Goal: Task Accomplishment & Management: Complete application form

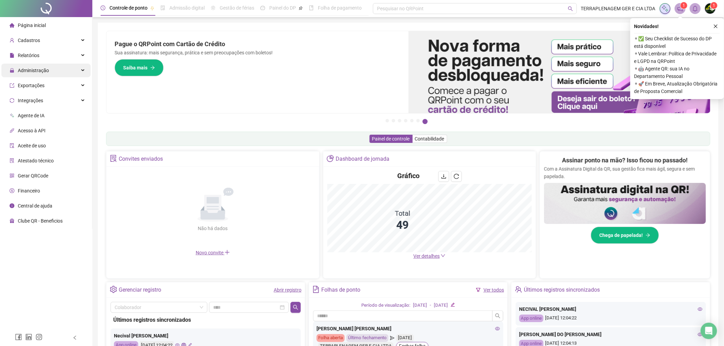
click at [34, 70] on span "Administração" at bounding box center [33, 70] width 31 height 5
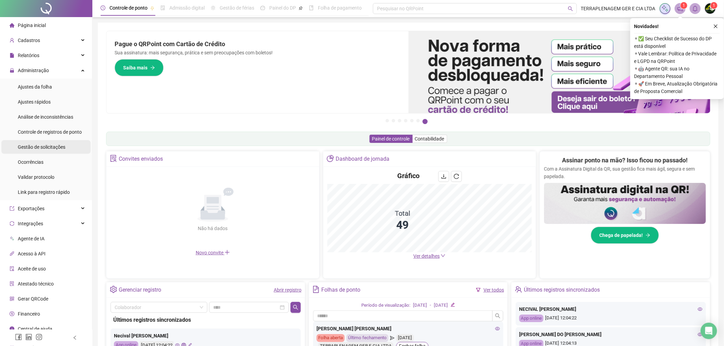
click at [67, 153] on li "Gestão de solicitações" at bounding box center [45, 147] width 89 height 14
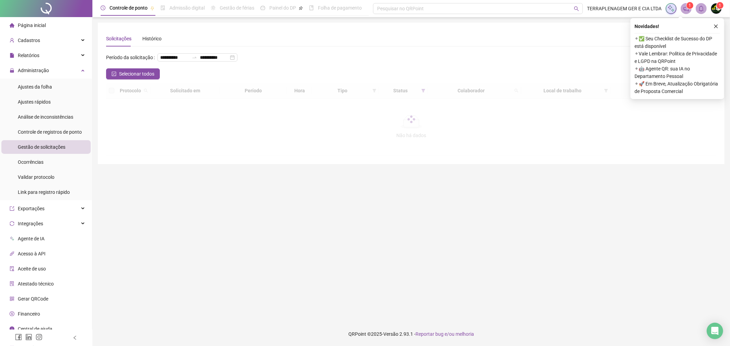
click at [710, 31] on div "Novidades ! ⚬ ✅ Seu Checklist de Sucesso do DP está disponível ⚬ Vale Lembrar: …" at bounding box center [677, 58] width 94 height 81
click at [721, 21] on div "Novidades ! ⚬ ✅ Seu Checklist de Sucesso do DP está disponível ⚬ Vale Lembrar: …" at bounding box center [677, 58] width 94 height 81
click at [718, 24] on button "button" at bounding box center [715, 26] width 8 height 8
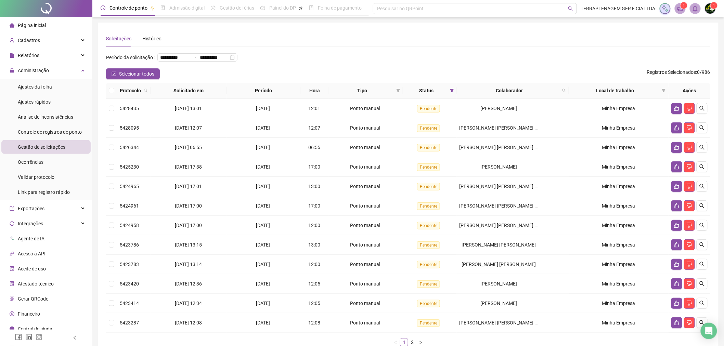
click at [115, 93] on th at bounding box center [111, 91] width 11 height 16
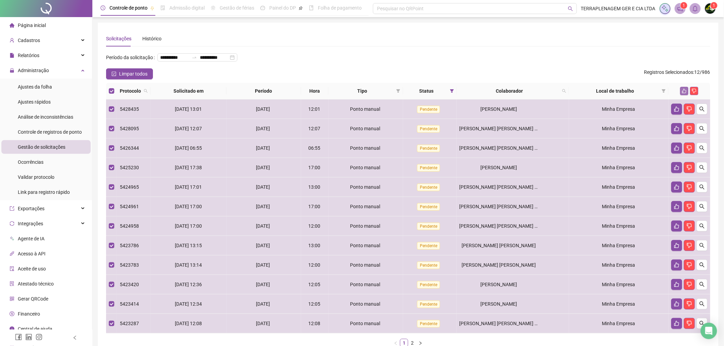
click at [683, 88] on button "button" at bounding box center [684, 91] width 8 height 8
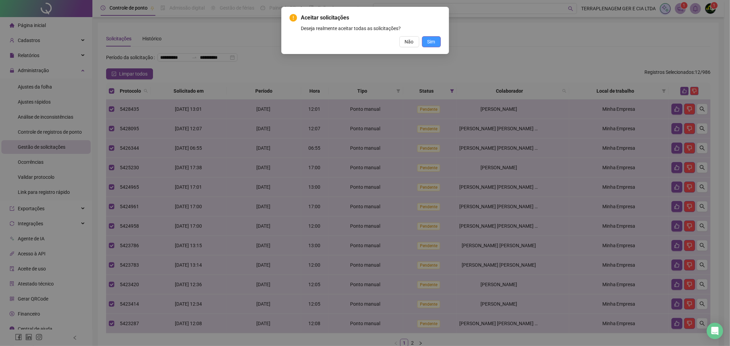
click at [433, 39] on span "Sim" at bounding box center [431, 42] width 8 height 8
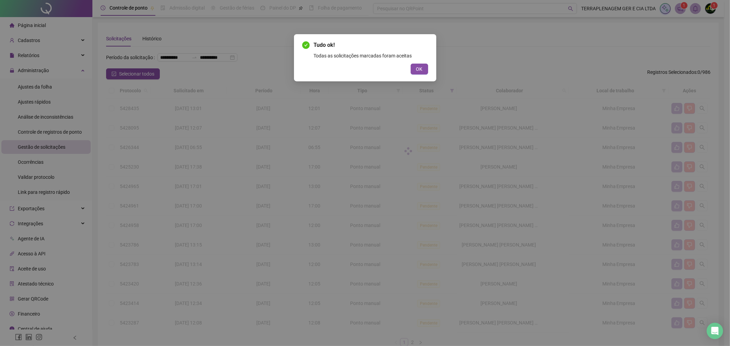
click at [426, 78] on div "Tudo ok! Todas as solicitações marcadas foram aceitas OK" at bounding box center [365, 57] width 142 height 47
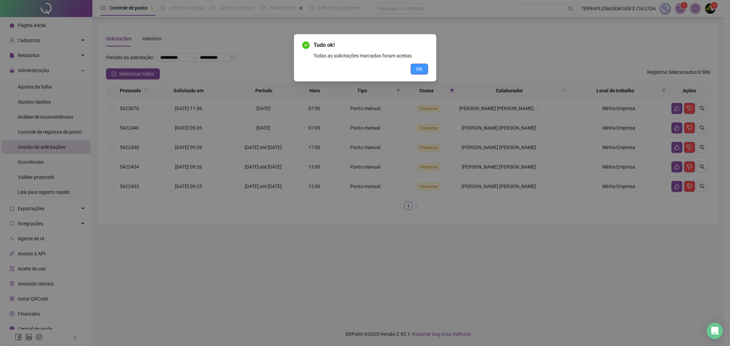
click at [424, 66] on button "OK" at bounding box center [418, 69] width 17 height 11
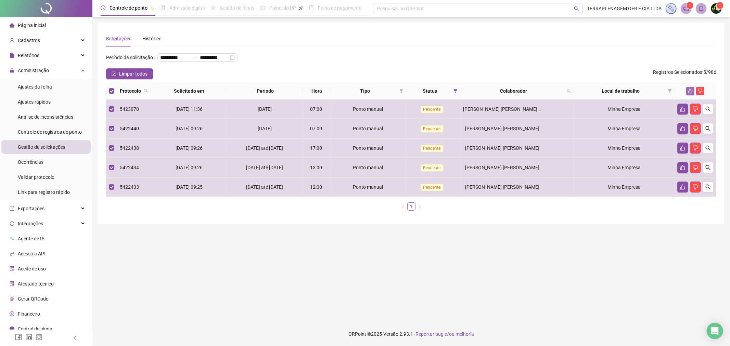
click at [687, 91] on button "button" at bounding box center [690, 91] width 8 height 8
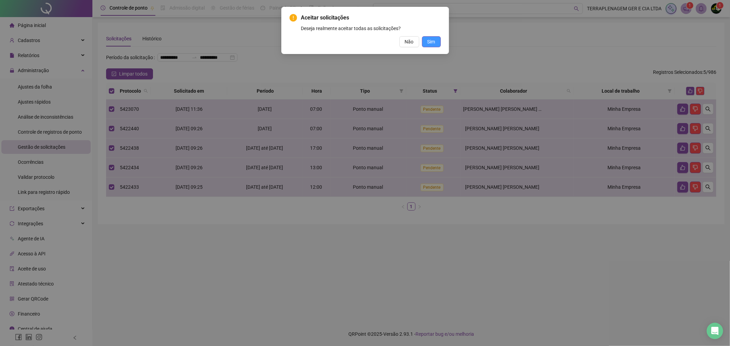
click at [427, 42] on span "Sim" at bounding box center [431, 42] width 8 height 8
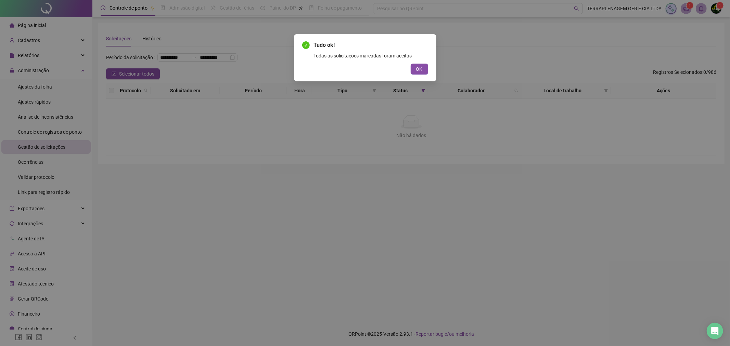
click at [412, 77] on div "Tudo ok! Todas as solicitações marcadas foram aceitas OK" at bounding box center [365, 57] width 142 height 47
click at [415, 73] on button "OK" at bounding box center [418, 69] width 17 height 11
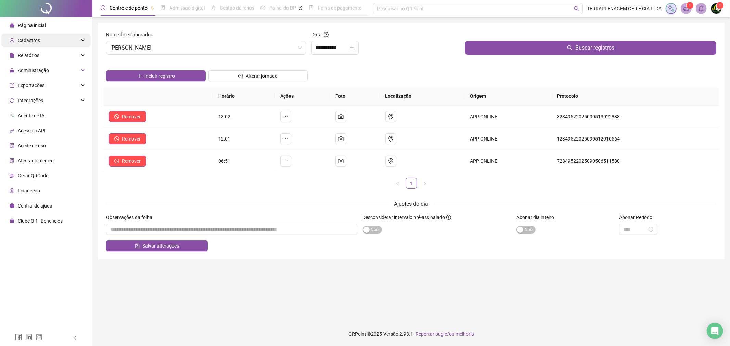
drag, startPoint x: 0, startPoint y: 0, endPoint x: 71, endPoint y: 39, distance: 81.1
click at [64, 19] on li "Página inicial" at bounding box center [45, 25] width 89 height 14
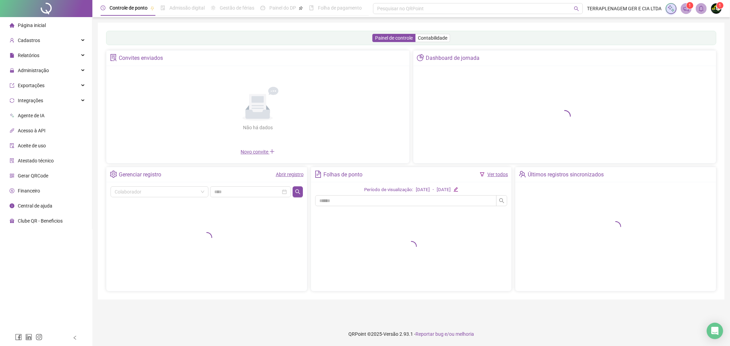
click at [64, 32] on ul "Página inicial Cadastros Empregadores Locais de trabalho Escalas Colaboradores …" at bounding box center [46, 123] width 92 height 212
click at [62, 38] on div "Cadastros" at bounding box center [45, 41] width 89 height 14
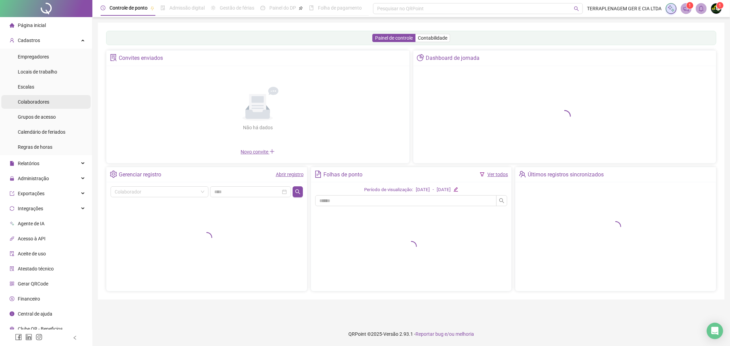
click at [40, 97] on div "Colaboradores" at bounding box center [33, 102] width 31 height 14
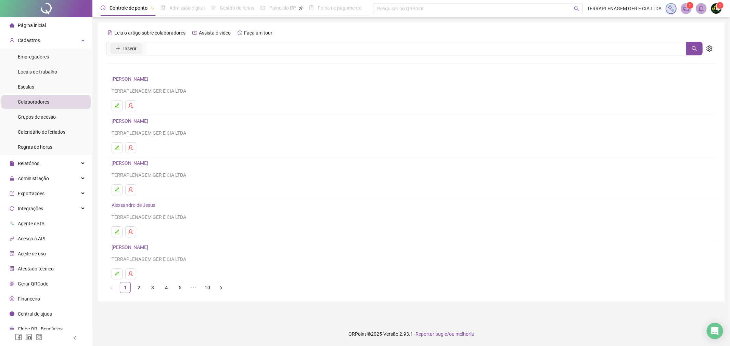
click at [125, 49] on span "Inserir" at bounding box center [129, 49] width 13 height 8
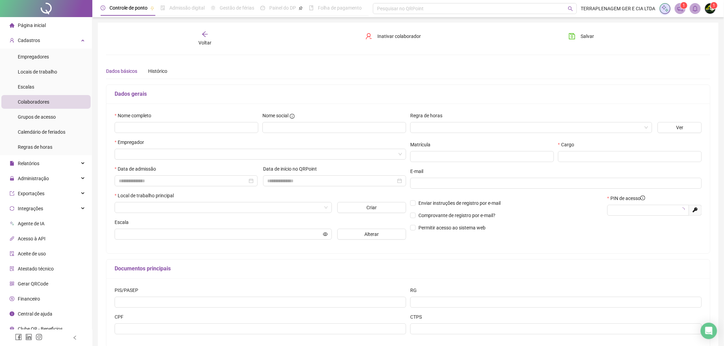
type input "*****"
drag, startPoint x: 272, startPoint y: 52, endPoint x: 276, endPoint y: 52, distance: 4.1
click at [273, 52] on div "Voltar Inativar colaborador Salvar Dados básicos Histórico Este colaborador é a…" at bounding box center [408, 192] width 604 height 322
click at [197, 32] on div "Voltar" at bounding box center [205, 39] width 96 height 16
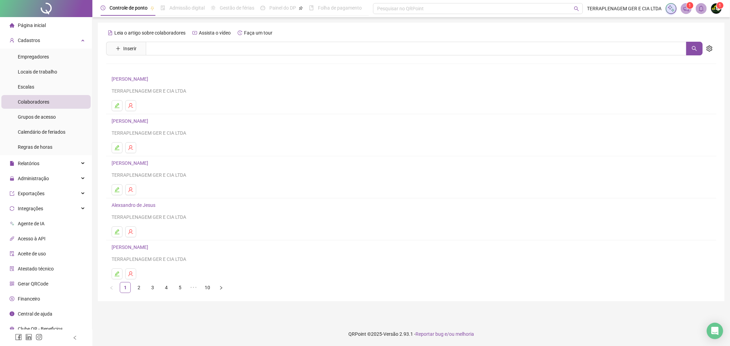
click at [210, 283] on link "10" at bounding box center [207, 288] width 10 height 10
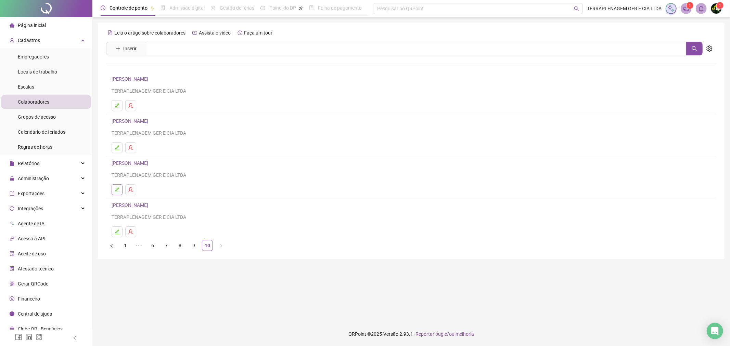
click at [118, 190] on icon "edit" at bounding box center [116, 189] width 5 height 5
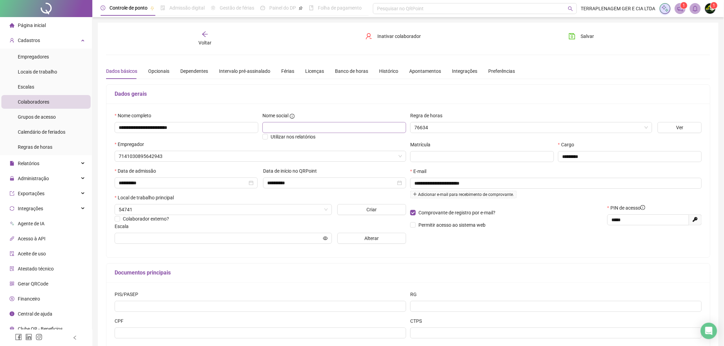
type input "*****"
click at [640, 225] on span "*****" at bounding box center [648, 219] width 82 height 11
click at [639, 224] on input "*****" at bounding box center [647, 220] width 72 height 8
